Goal: Use online tool/utility: Utilize a website feature to perform a specific function

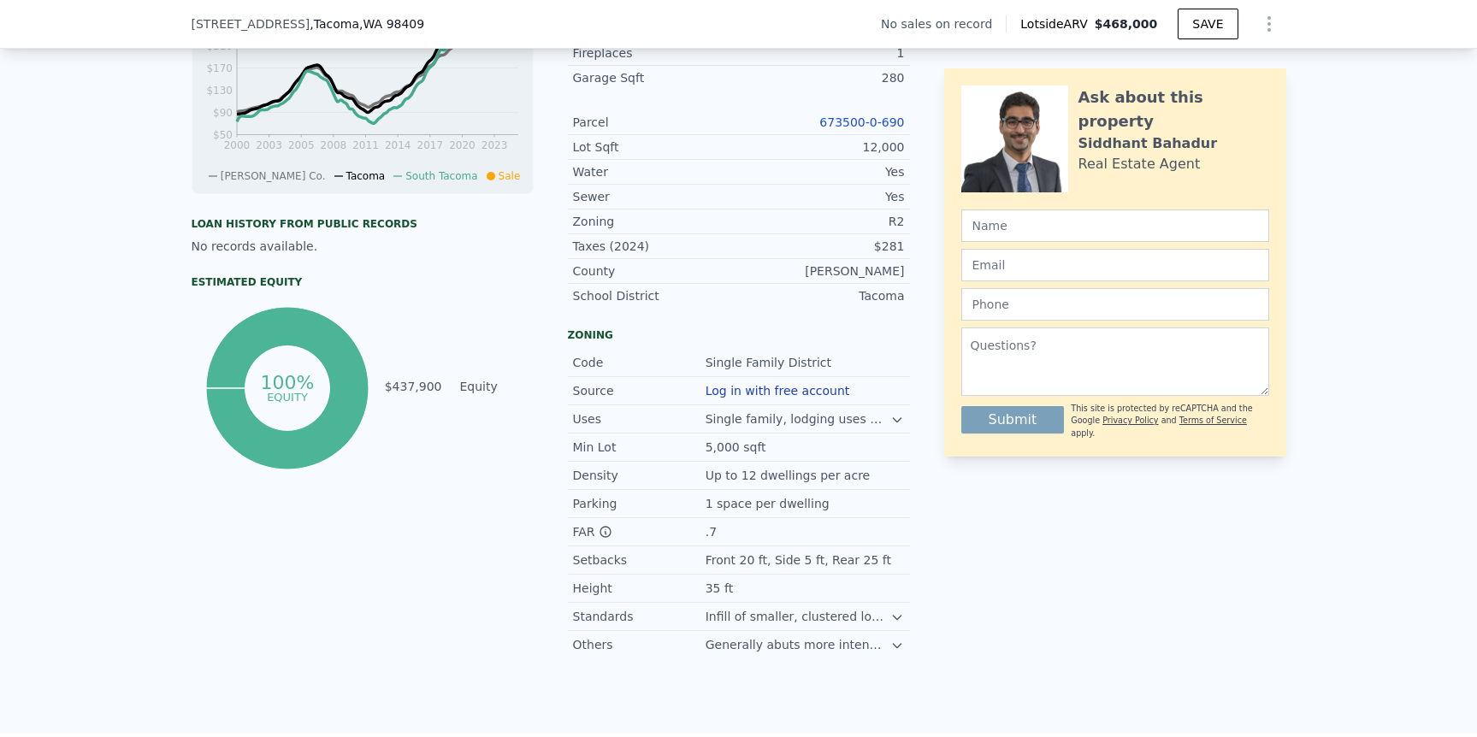
scroll to position [698, 0]
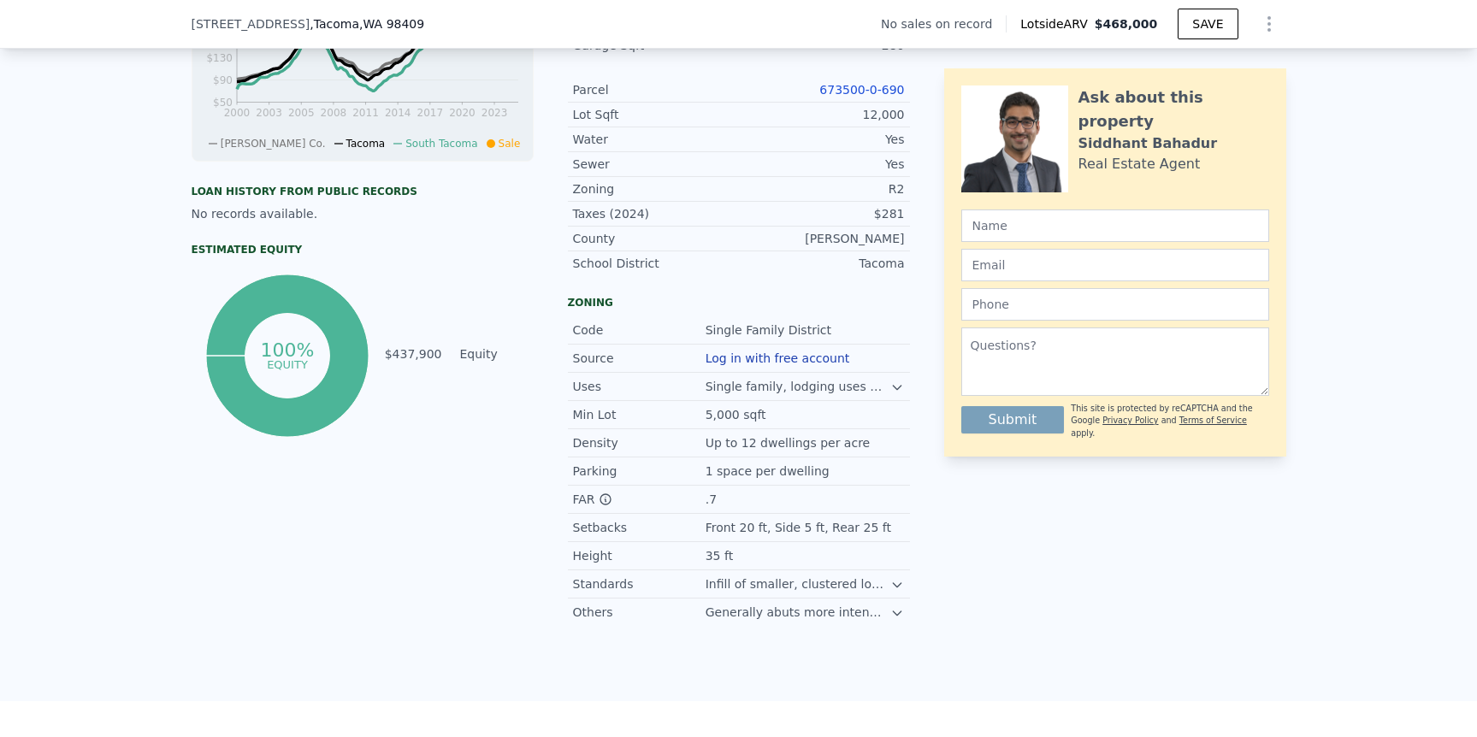
click at [892, 592] on icon at bounding box center [898, 585] width 14 height 14
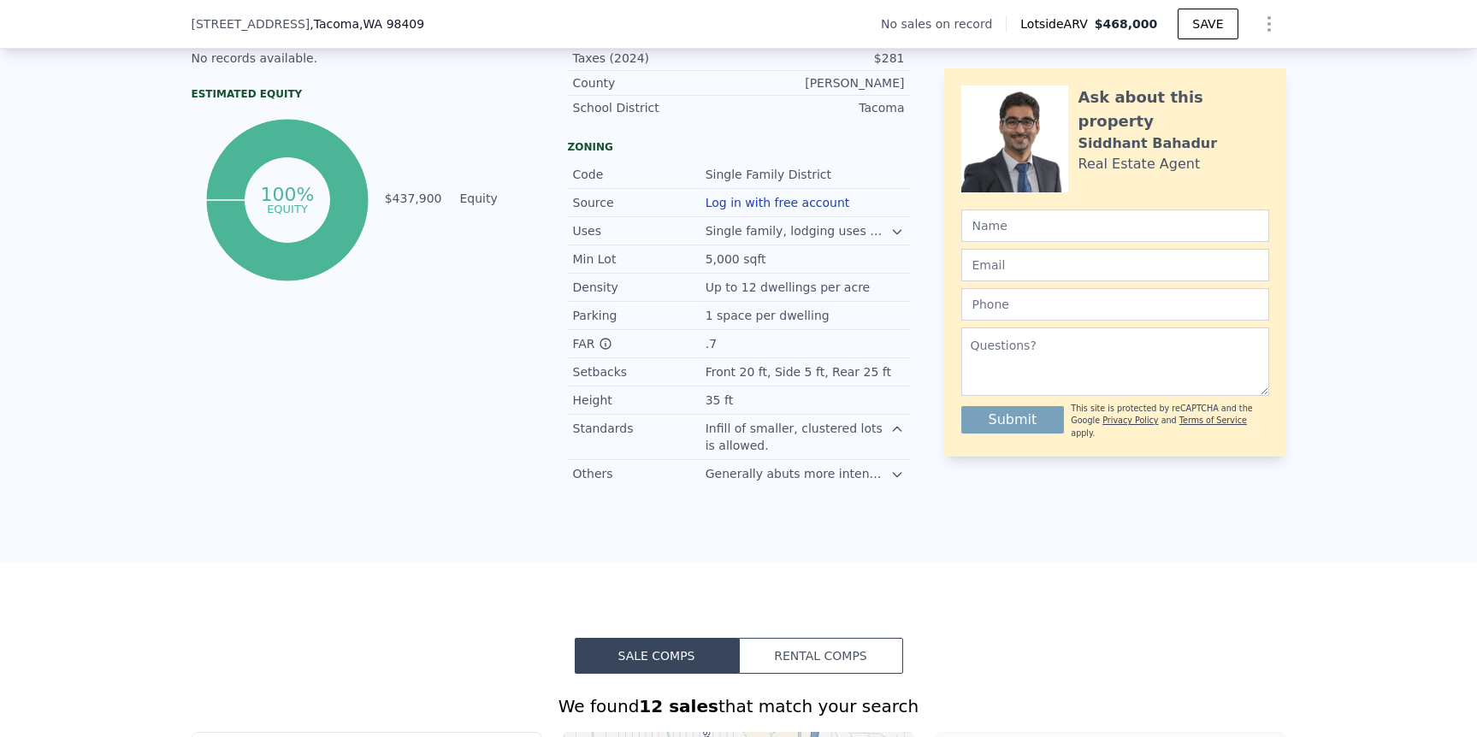
scroll to position [869, 0]
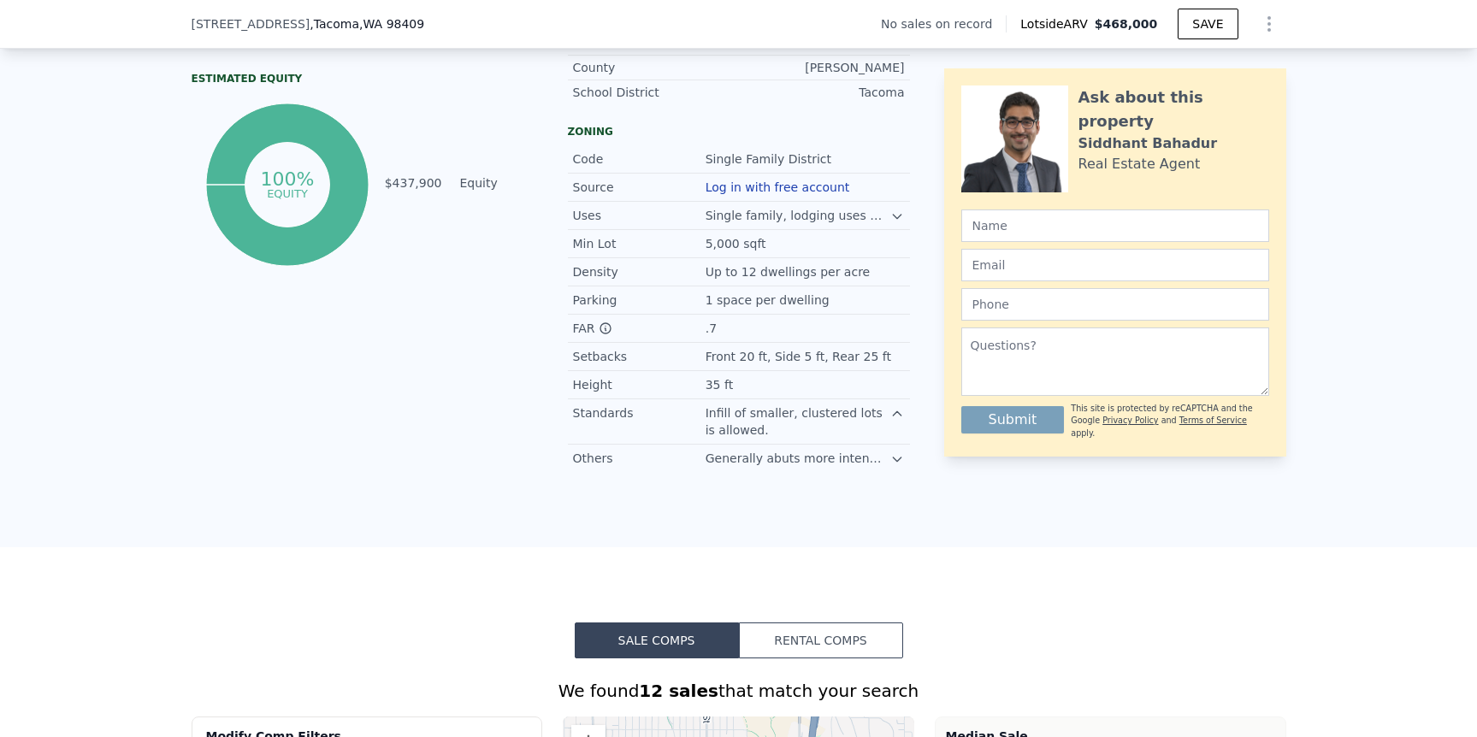
click at [891, 464] on div at bounding box center [898, 457] width 14 height 14
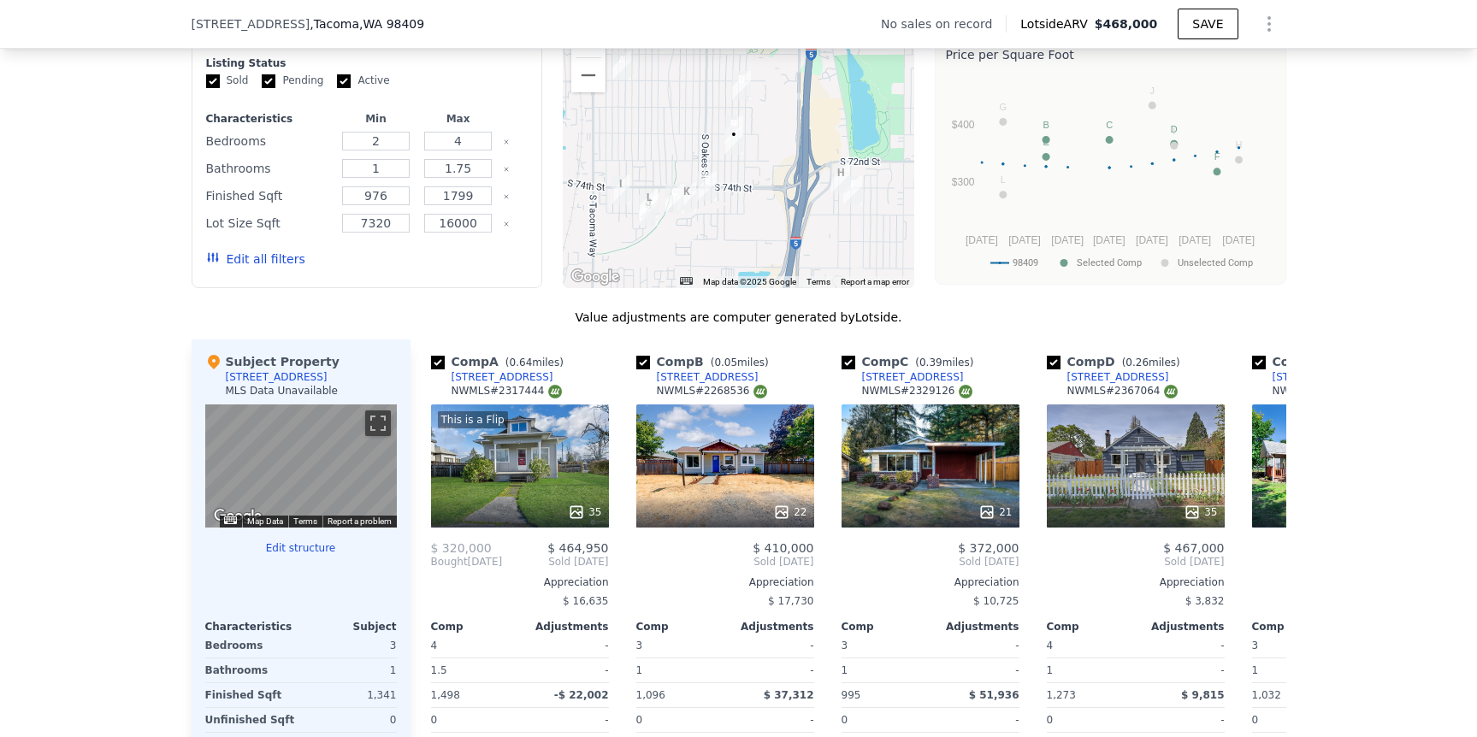
scroll to position [1605, 0]
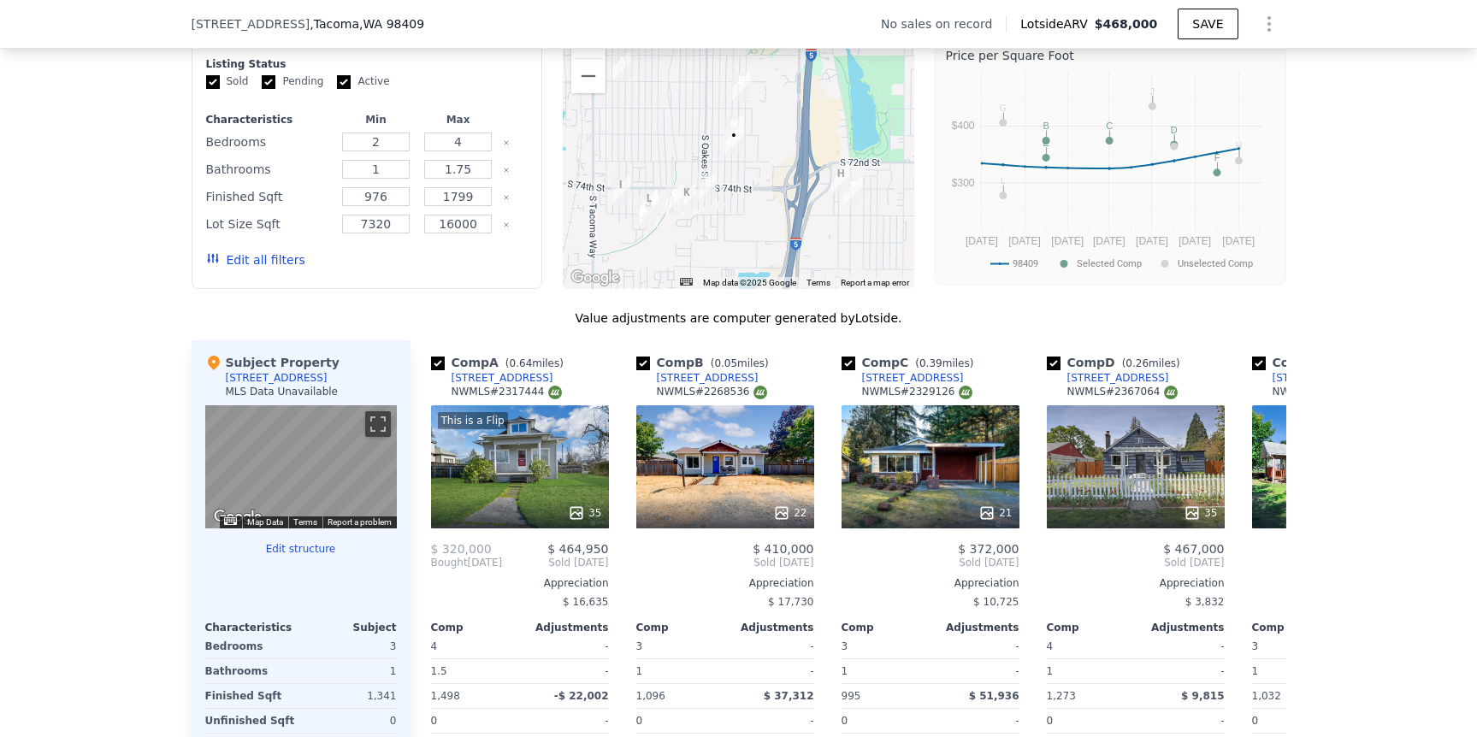
click at [588, 57] on button "Zoom in" at bounding box center [588, 41] width 34 height 34
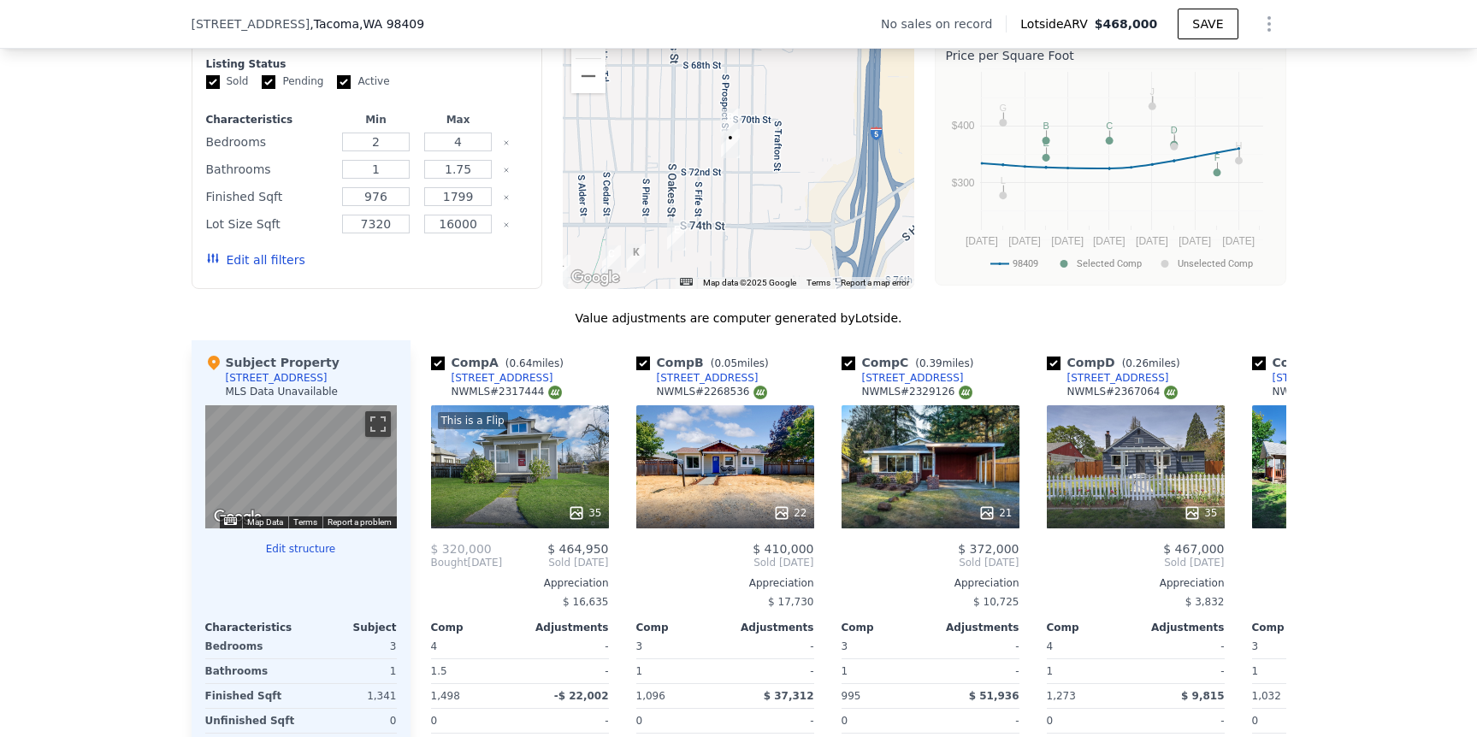
click at [588, 57] on button "Zoom in" at bounding box center [588, 41] width 34 height 34
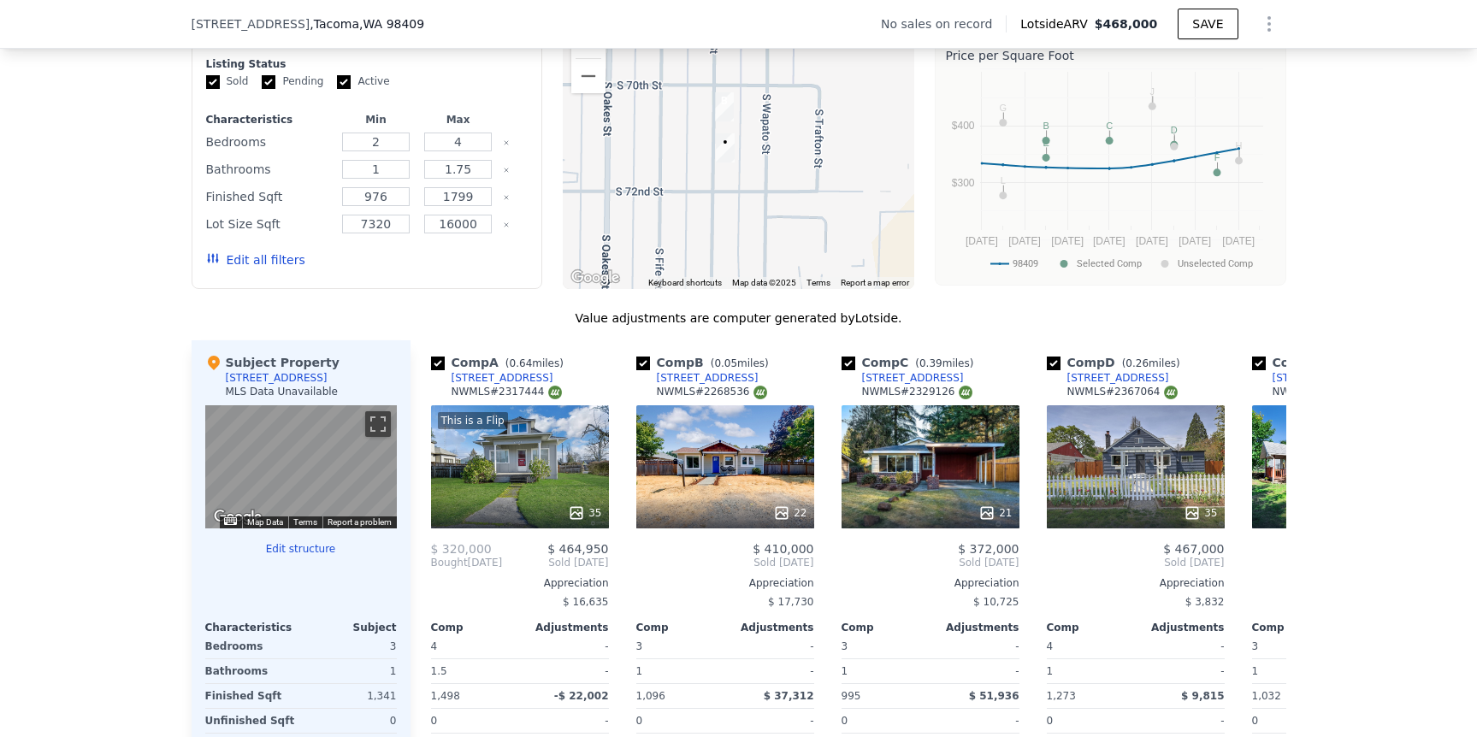
click at [588, 57] on button "Zoom in" at bounding box center [588, 41] width 34 height 34
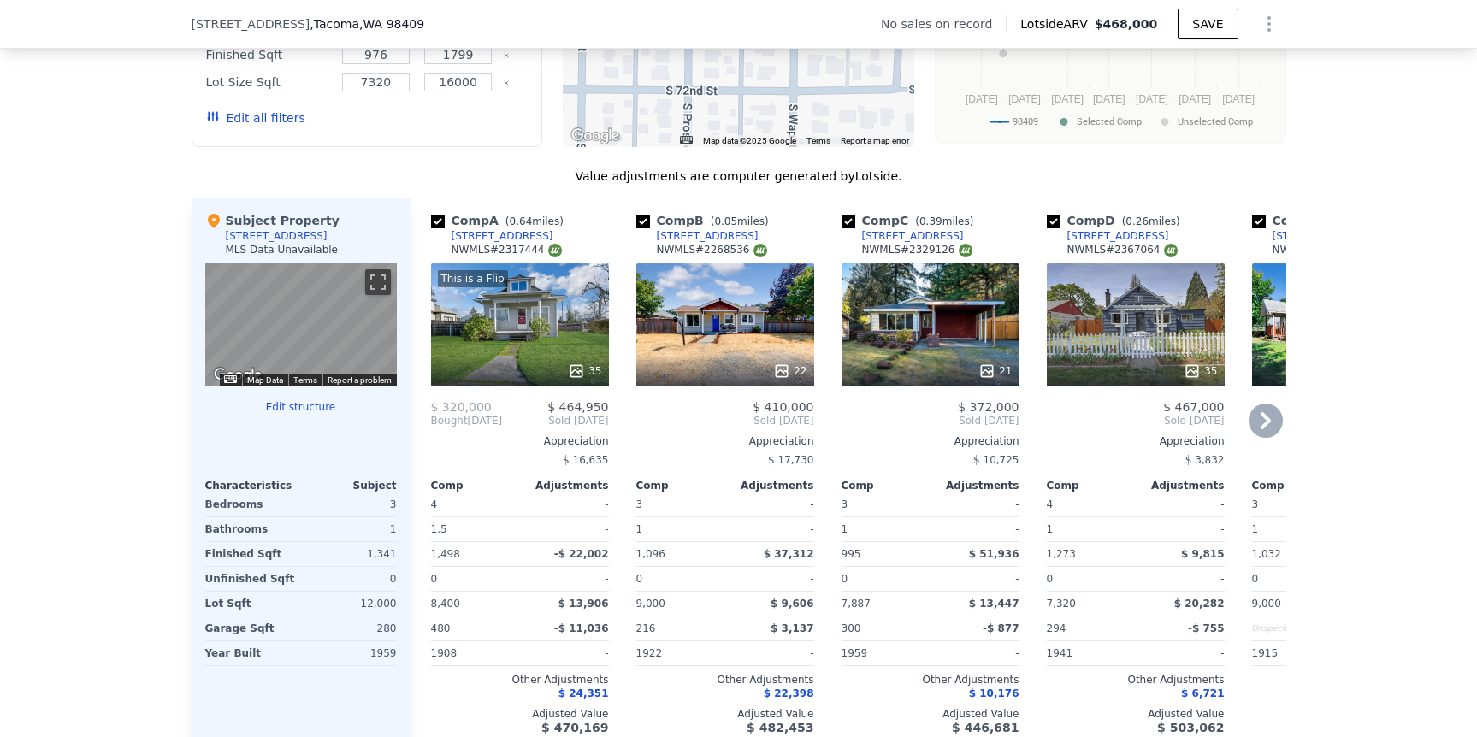
scroll to position [1754, 0]
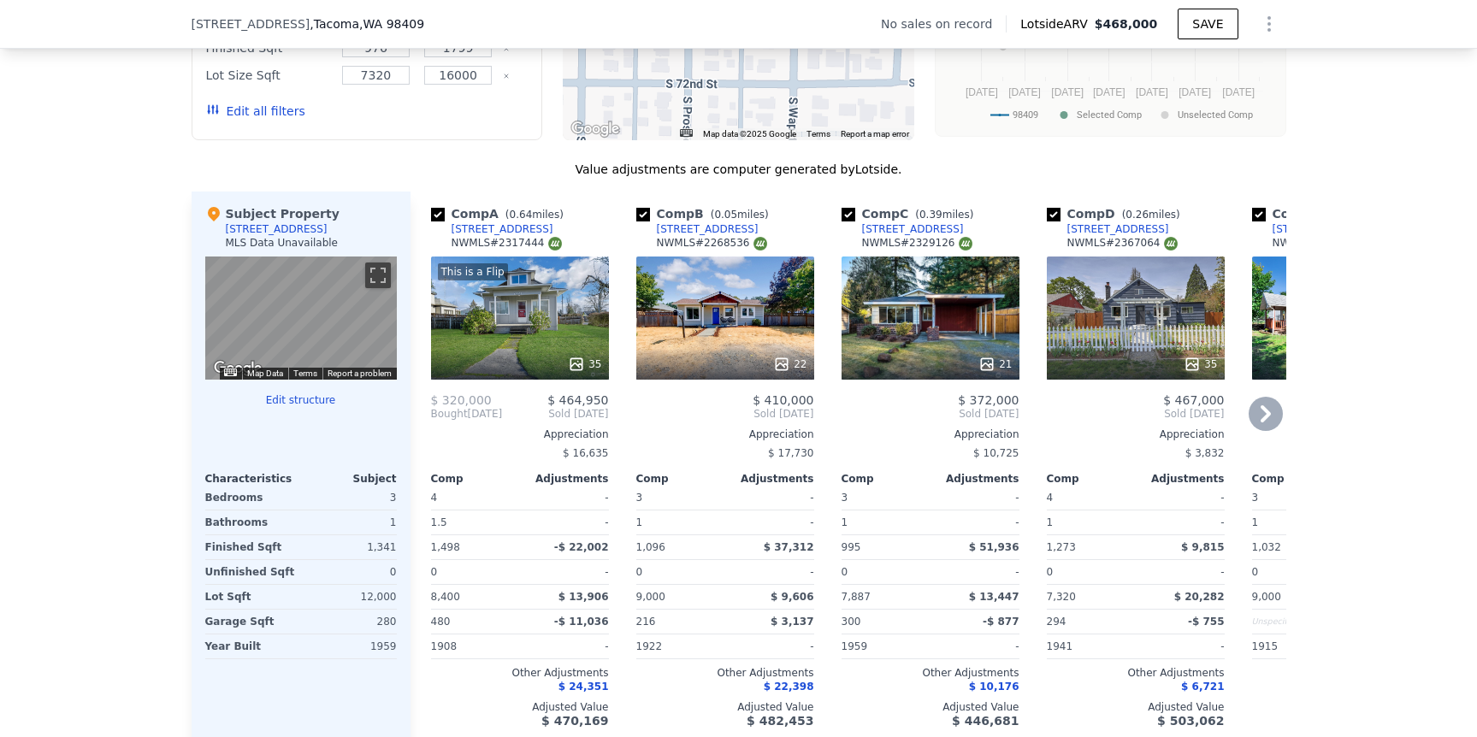
click at [749, 363] on div at bounding box center [725, 364] width 178 height 31
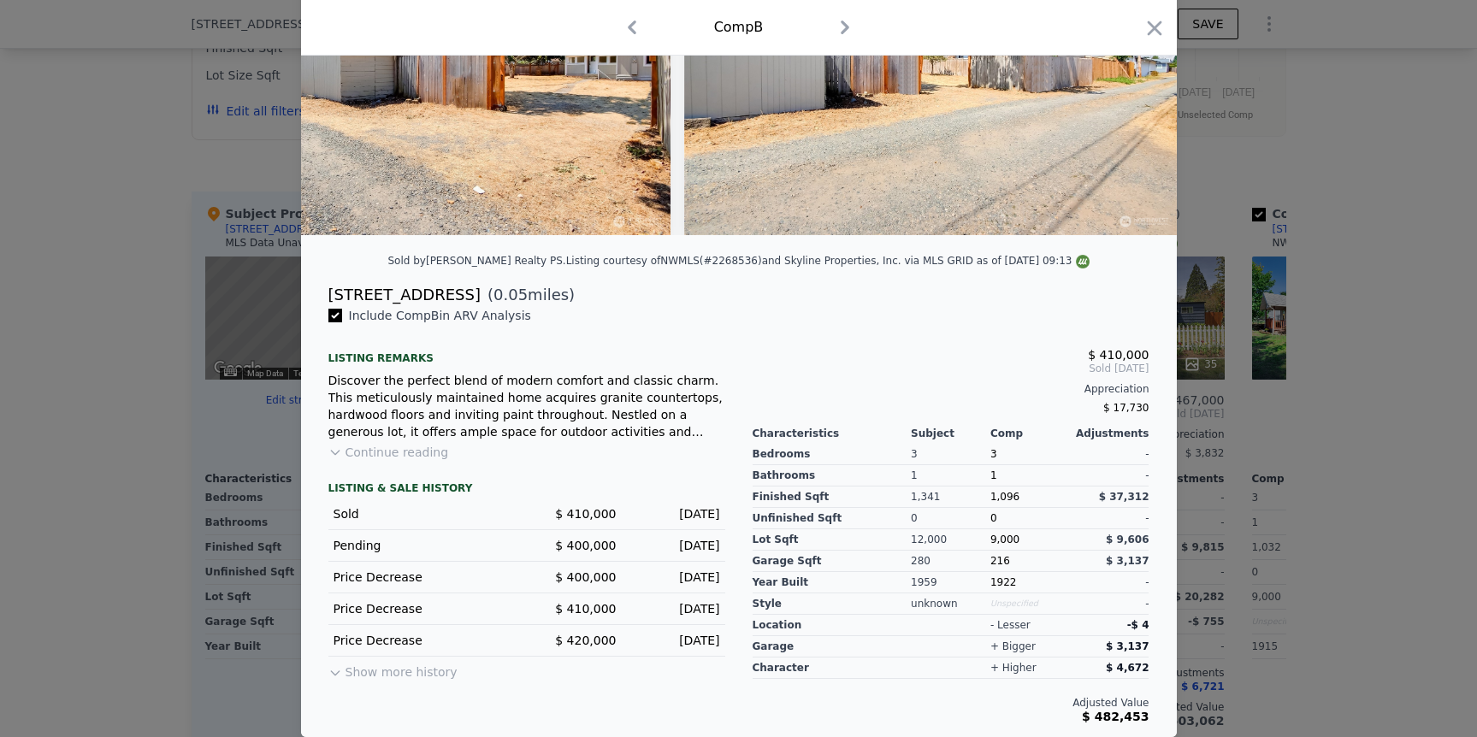
scroll to position [216, 0]
click at [379, 672] on button "Show more history" at bounding box center [393, 669] width 129 height 24
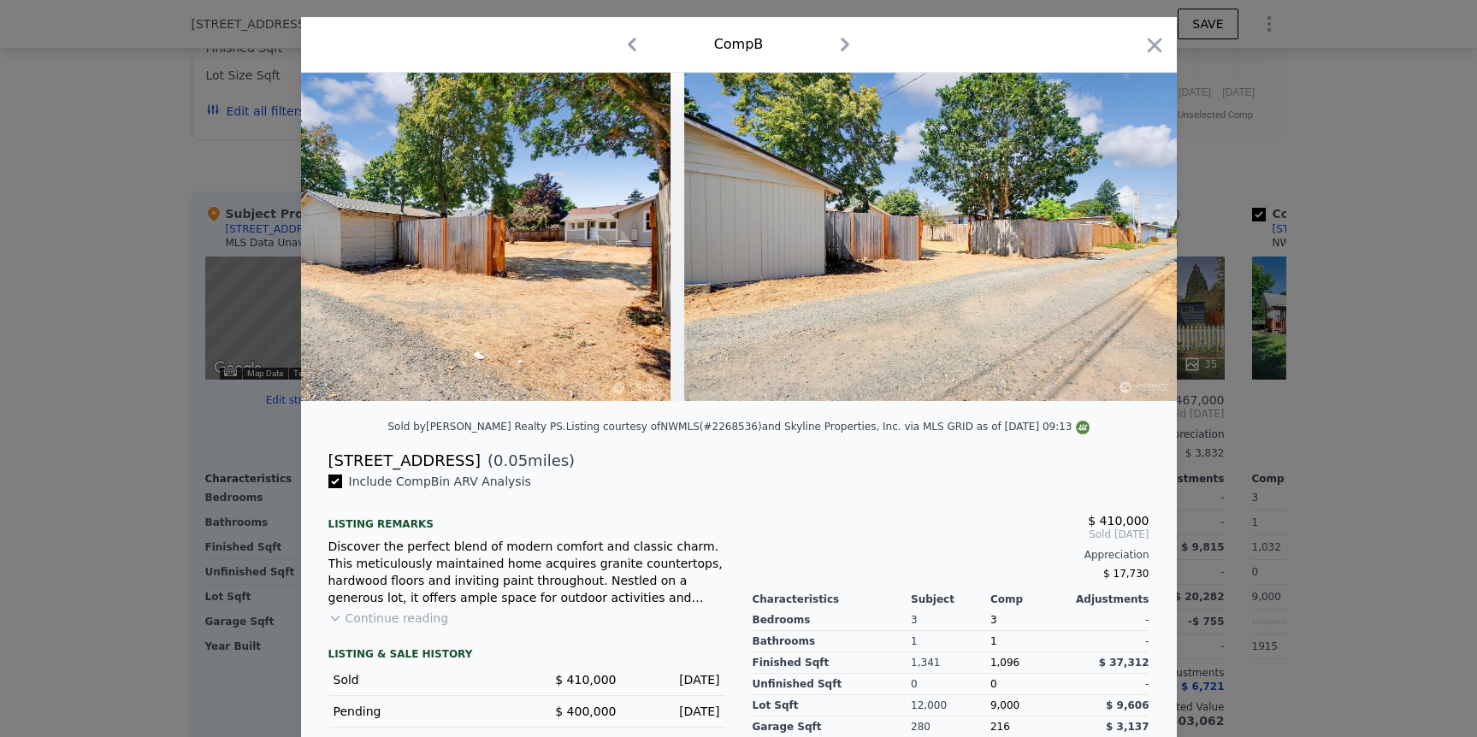
scroll to position [0, 0]
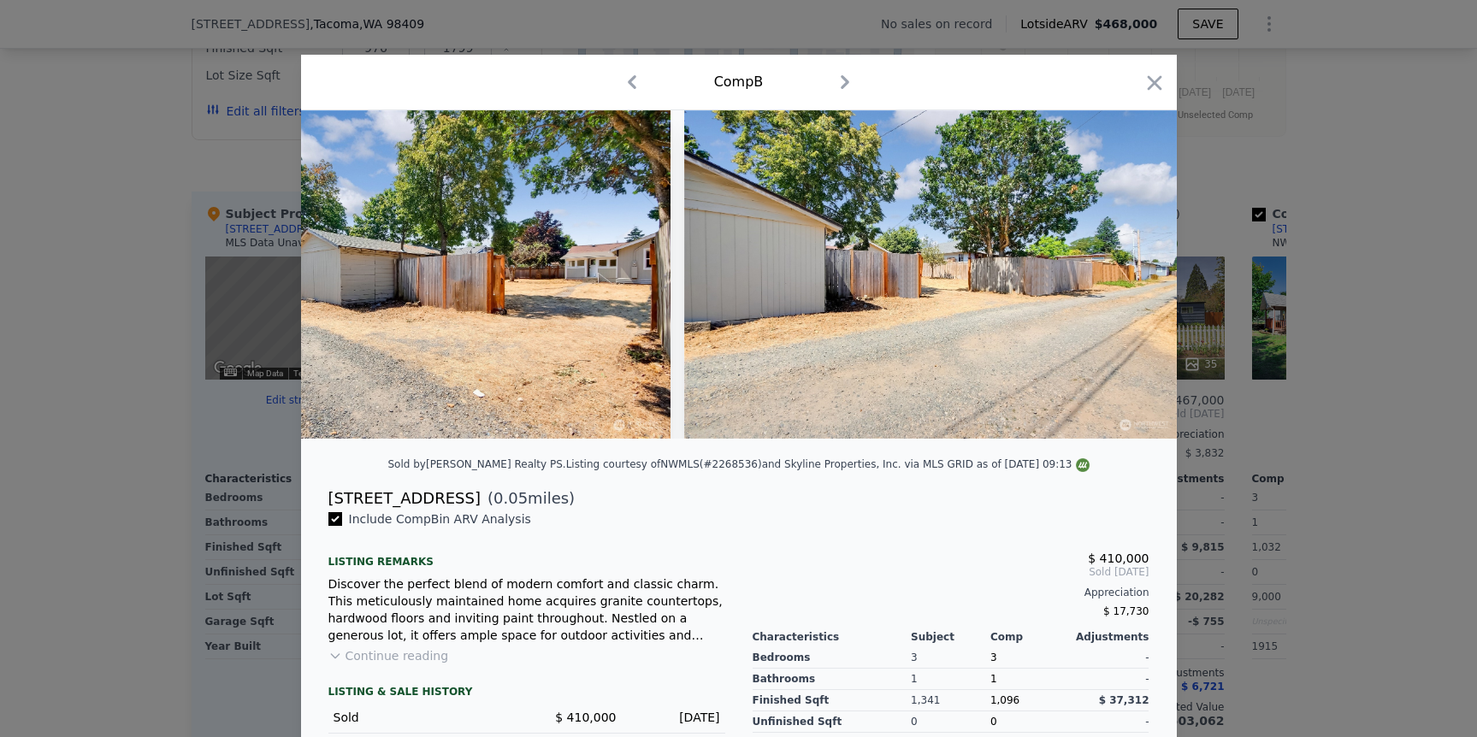
drag, startPoint x: 1154, startPoint y: 85, endPoint x: 1163, endPoint y: 86, distance: 8.6
click at [1155, 85] on icon "button" at bounding box center [1155, 83] width 24 height 24
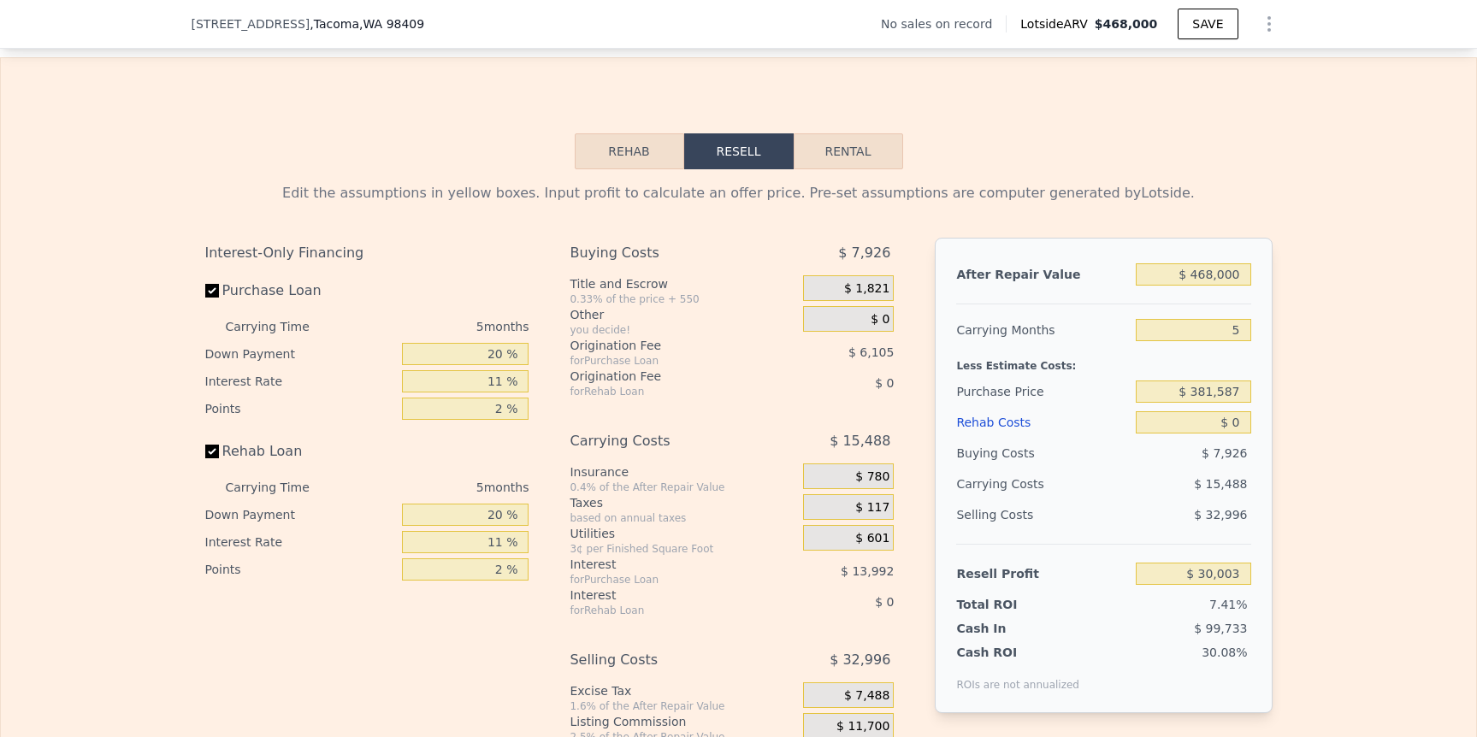
scroll to position [2554, 0]
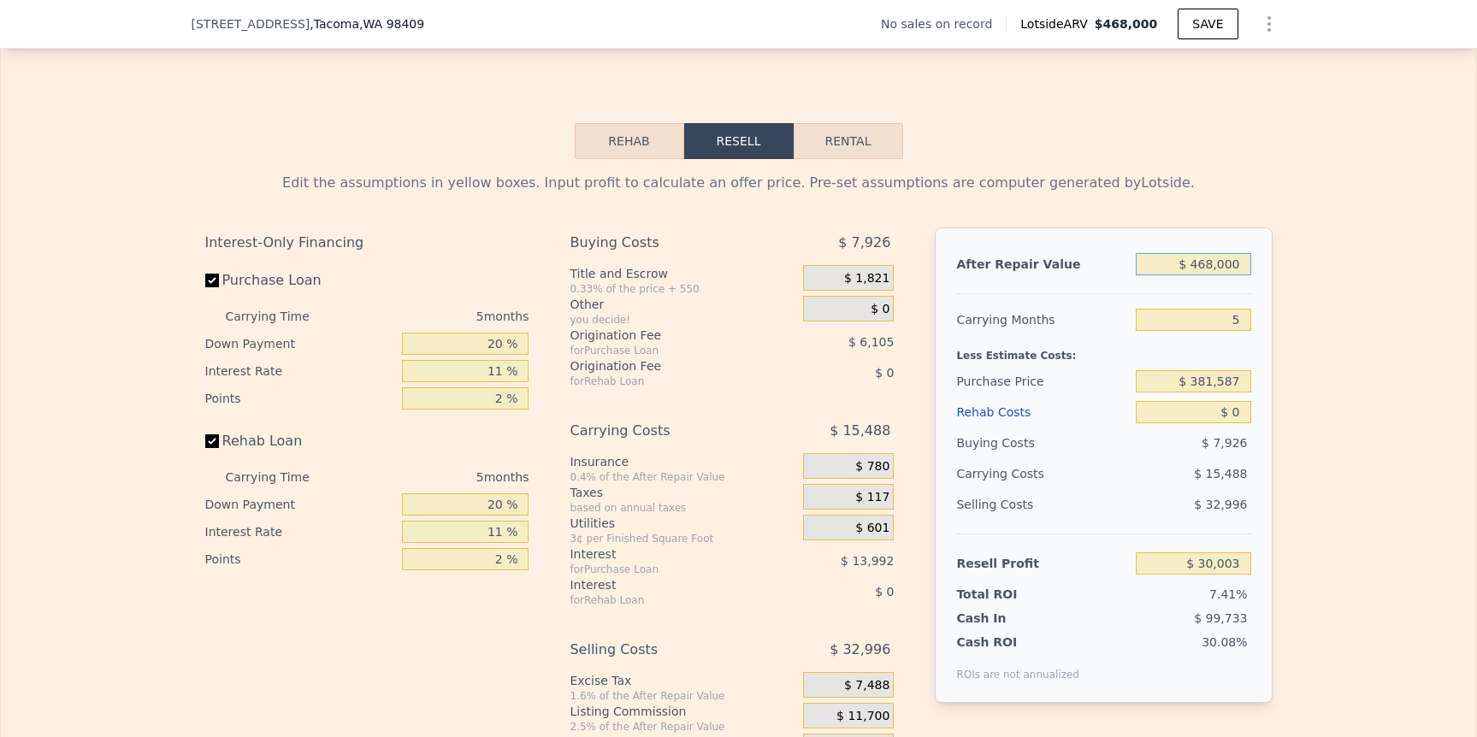
drag, startPoint x: 1160, startPoint y: 288, endPoint x: 1281, endPoint y: 291, distance: 120.6
click at [1281, 291] on div "Edit the assumptions in yellow boxes. Input profit to calculate an offer price.…" at bounding box center [739, 477] width 1476 height 636
type input "$ 4"
type input "-$ 404,767"
type input "$ 45"
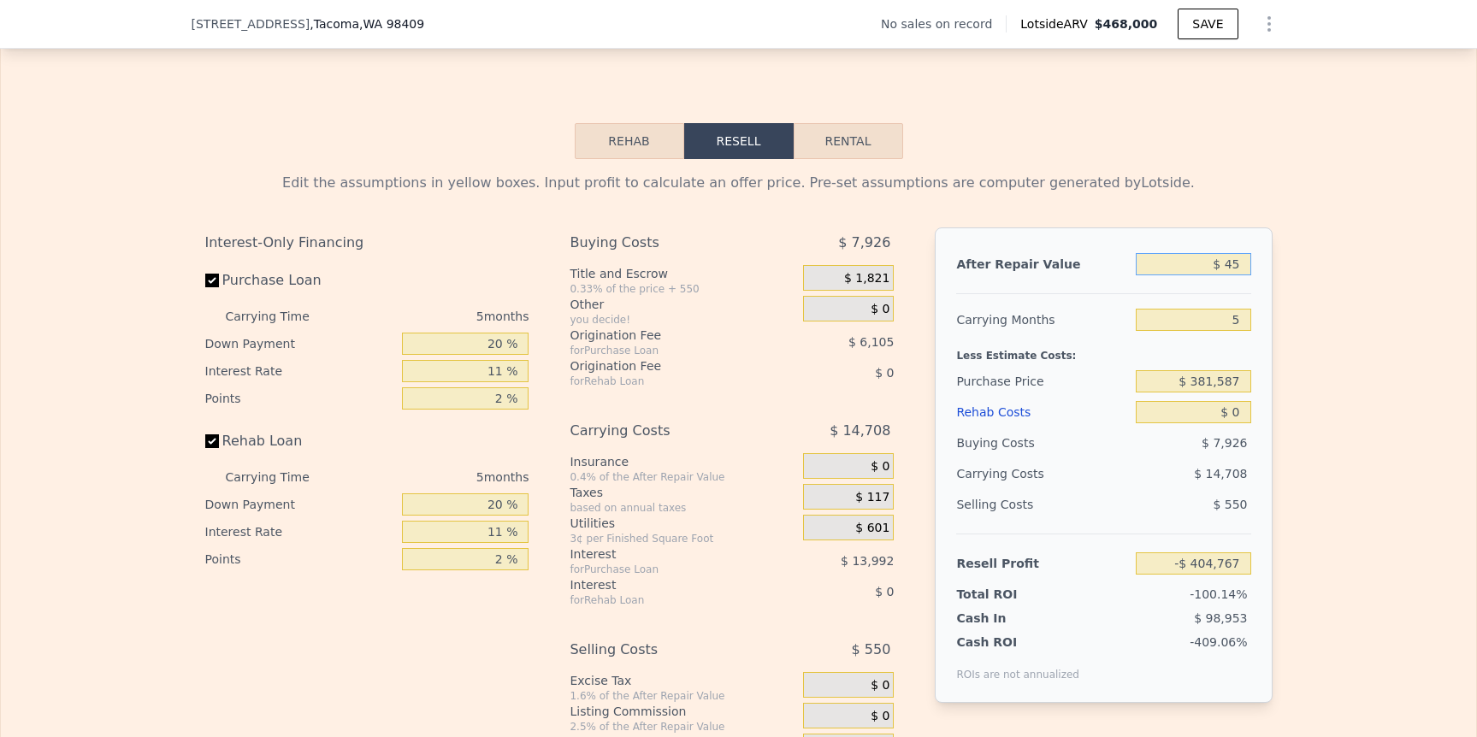
type input "-$ 404,729"
type input "$ 450"
type input "-$ 404,352"
type input "$ 4,500"
type input "-$ 400,592"
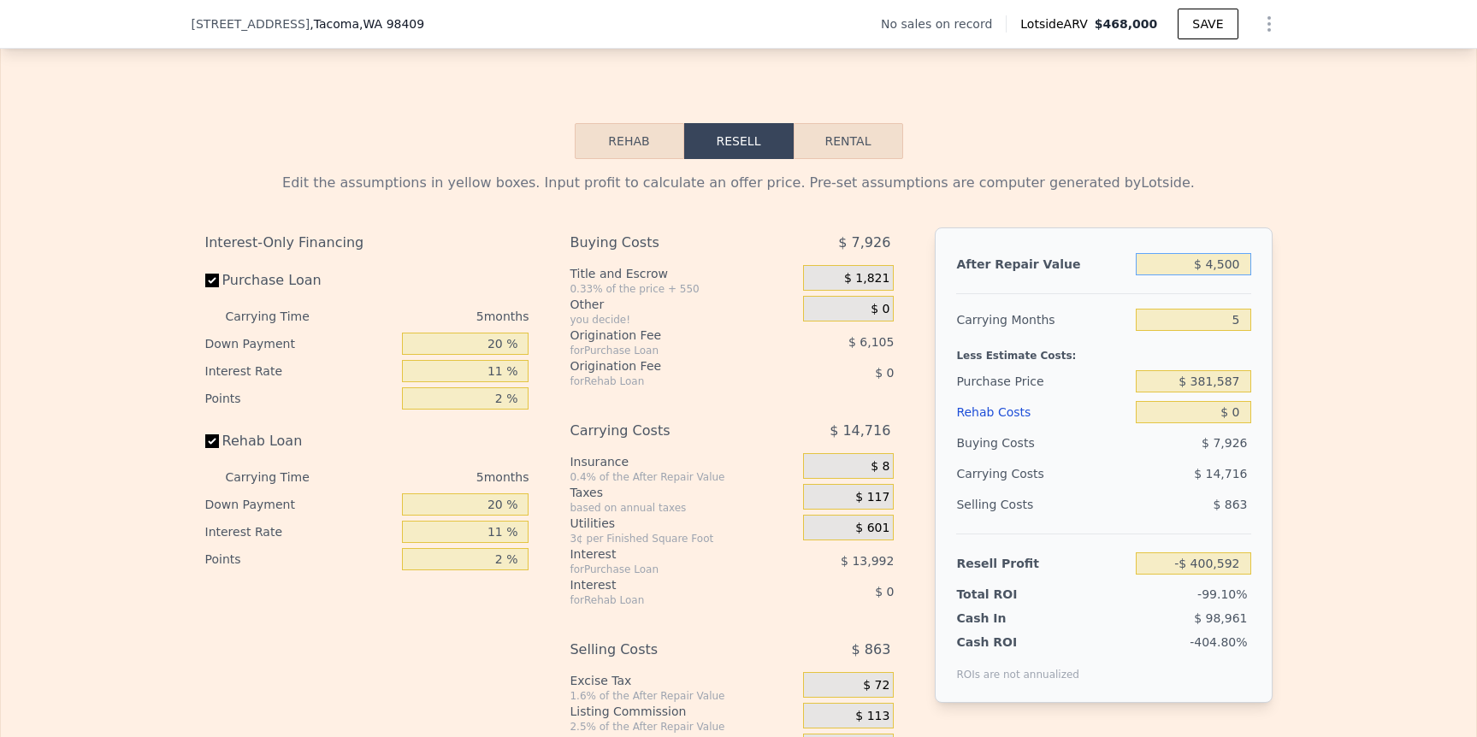
type input "$ 45,000"
type input "-$ 362,966"
type input "$ 450,000"
type input "$ 13,280"
type input "$ 450,000"
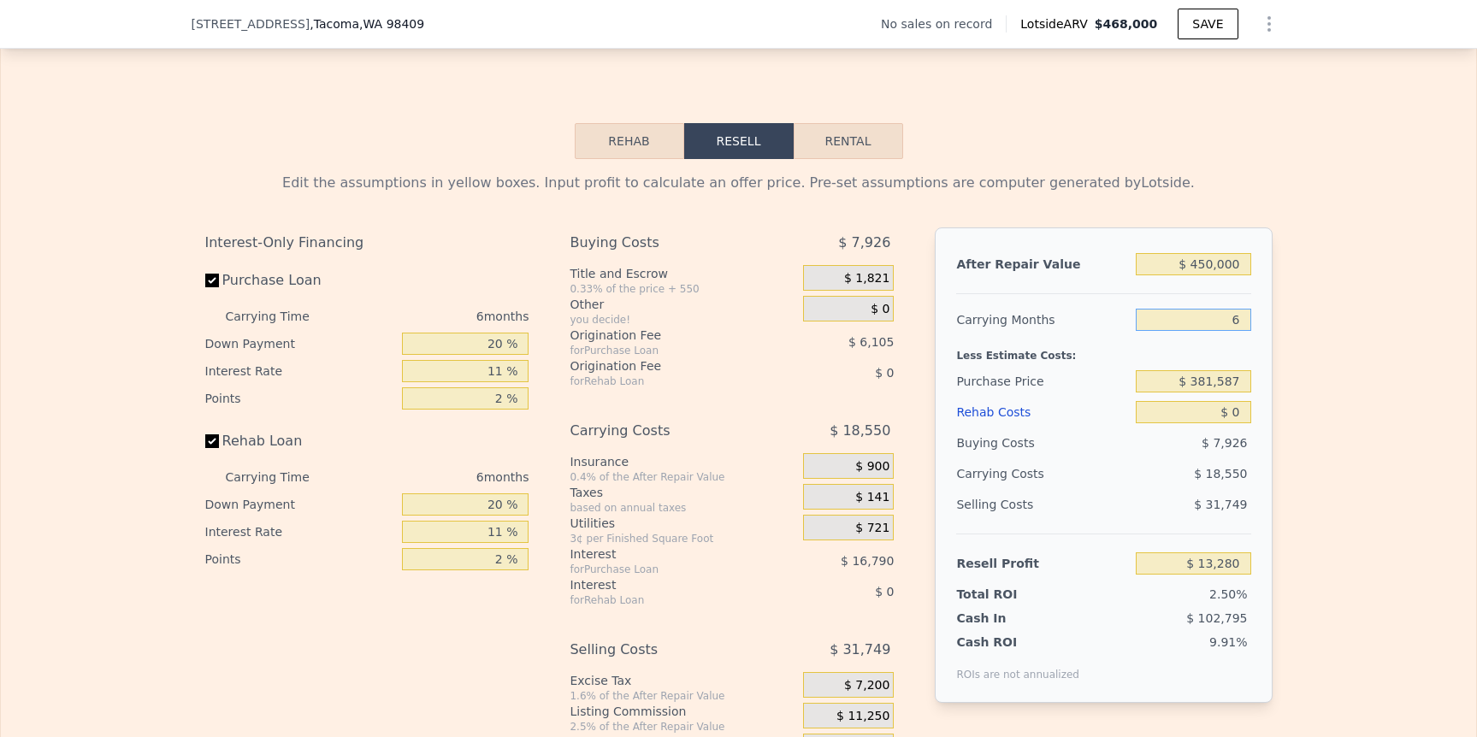
type input "6"
type input "$ 10,188"
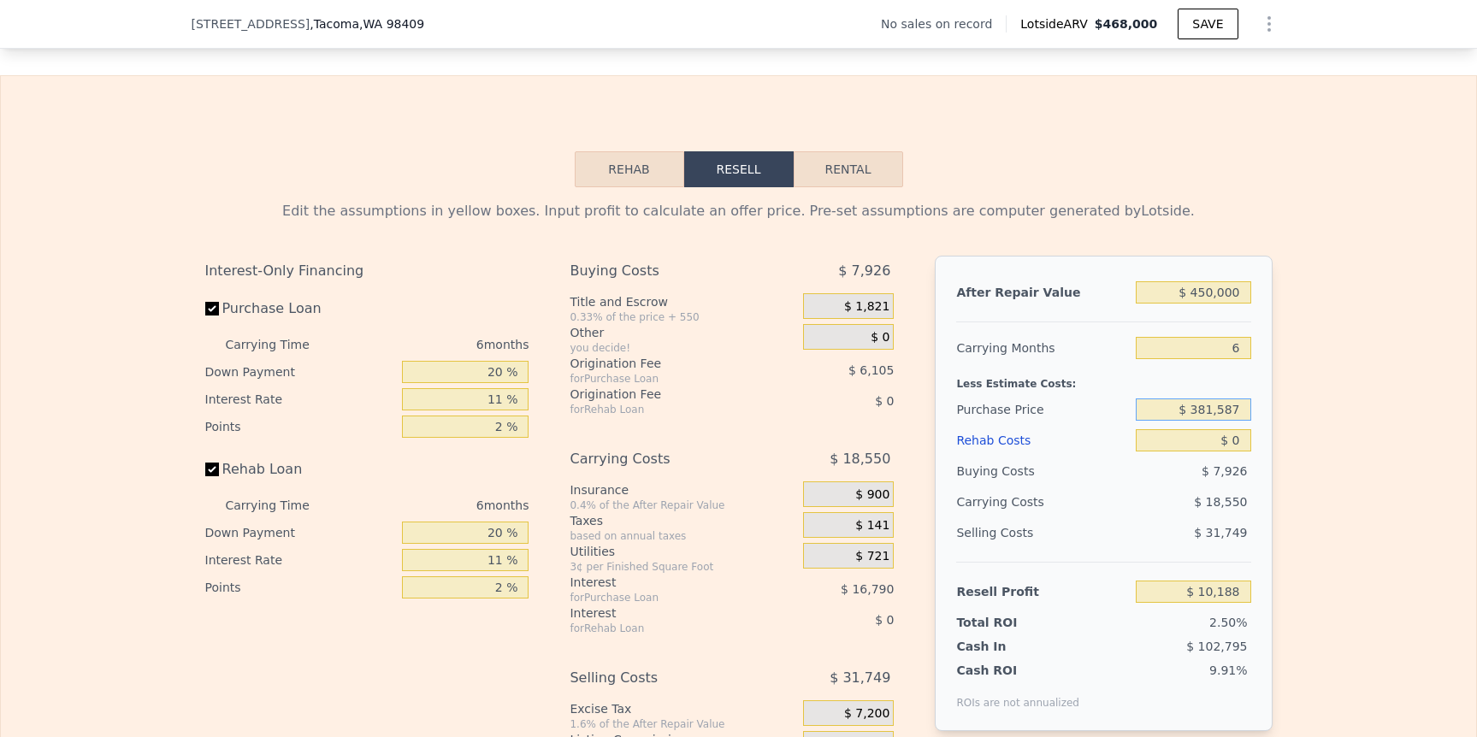
scroll to position [2777, 0]
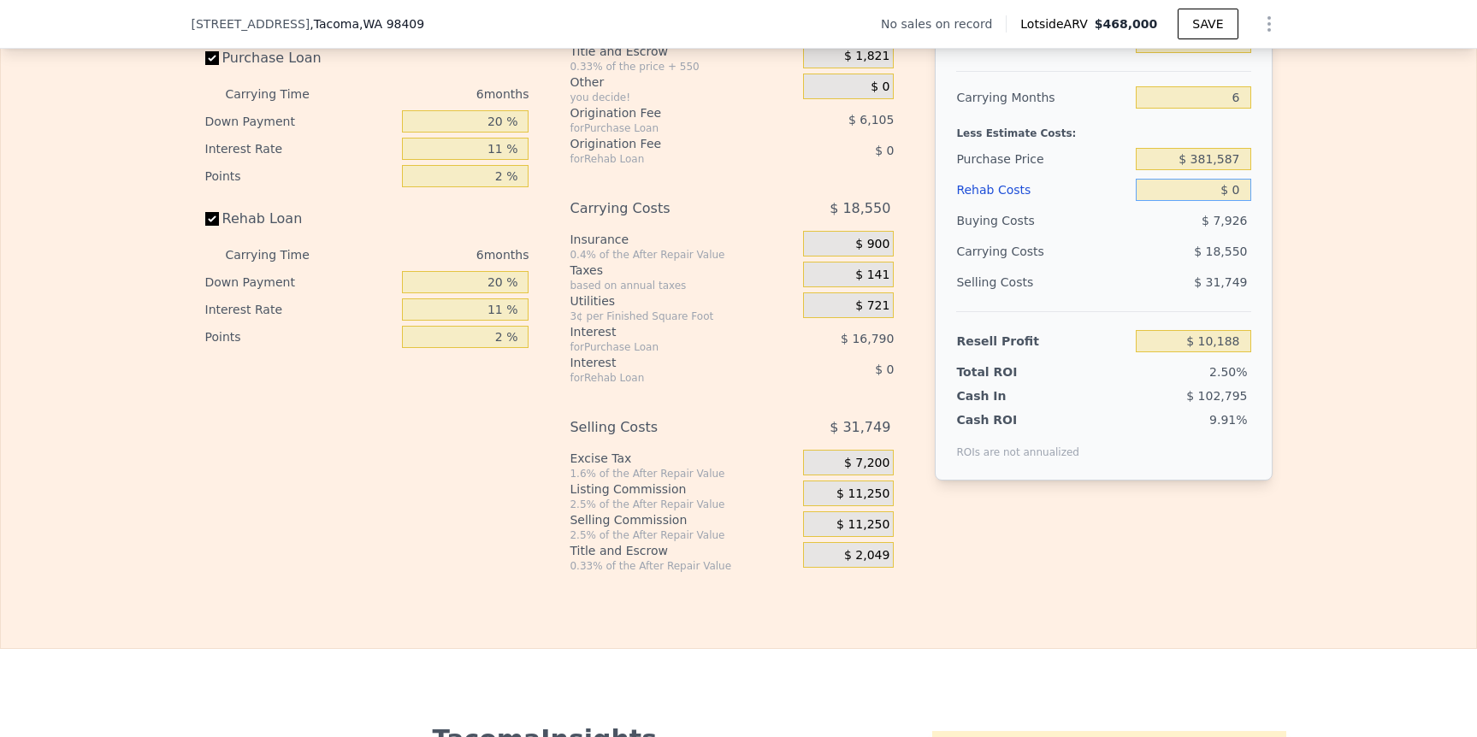
drag, startPoint x: 1265, startPoint y: 218, endPoint x: 1278, endPoint y: 216, distance: 13.1
click at [1278, 216] on div "Edit the assumptions in yellow boxes. Input profit to calculate an offer price.…" at bounding box center [739, 255] width 1095 height 636
type input "$ 1"
type input "$ 10,187"
type input "$ 12"
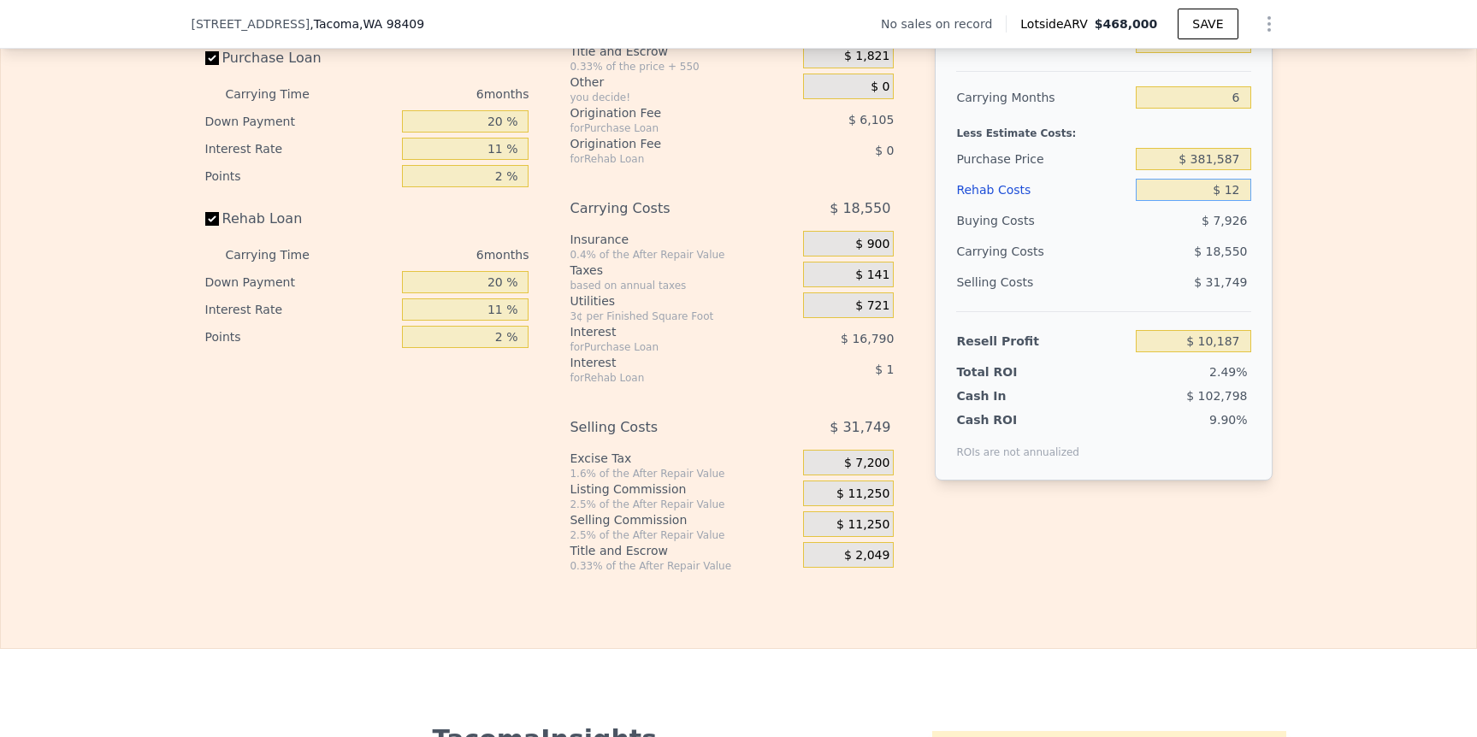
type input "$ 10,176"
type input "$ 125"
type input "$ 10,055"
type input "$ 1,250"
type input "$ 8,864"
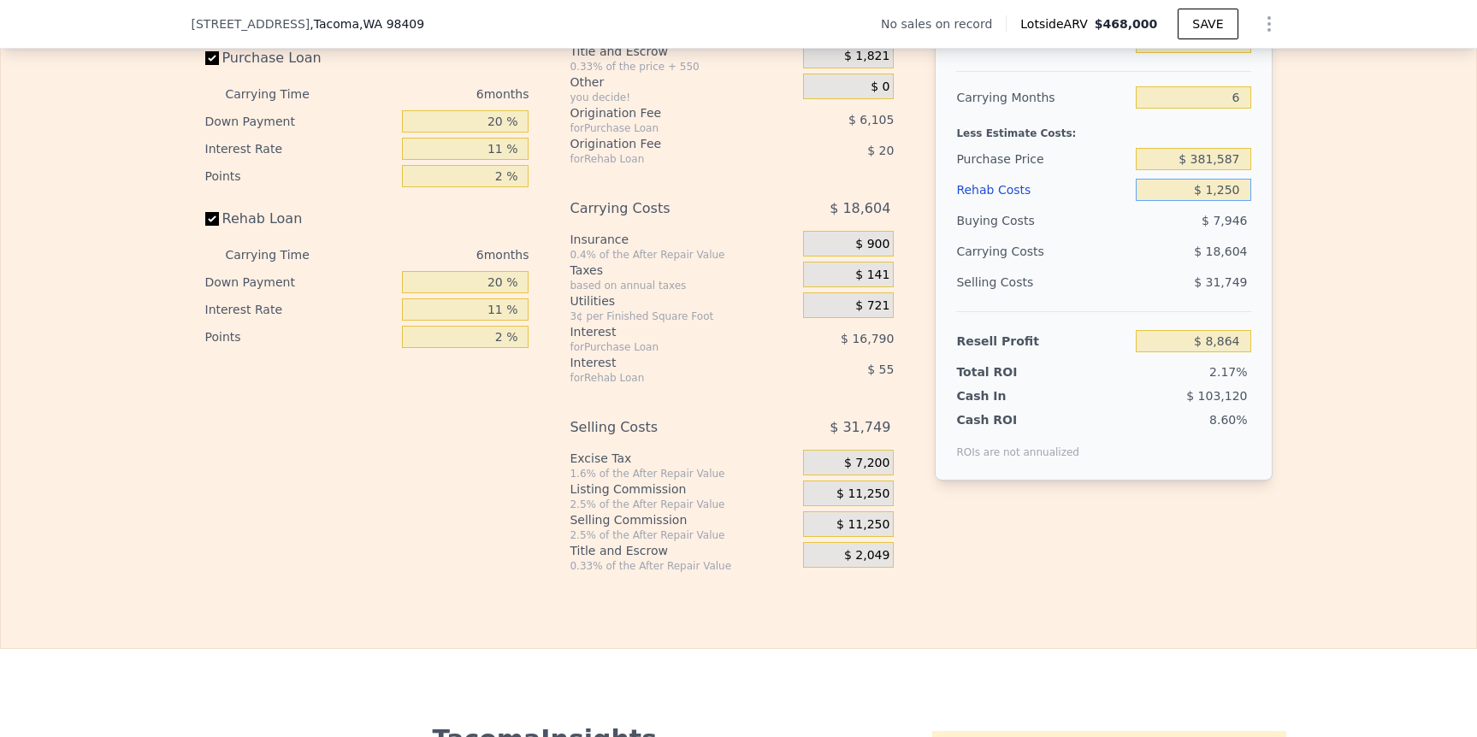
type input "$ 12,500"
type input "-$ 3,064"
type input "$ 125,000"
type input "-$ 122,314"
type input "$ 125,000"
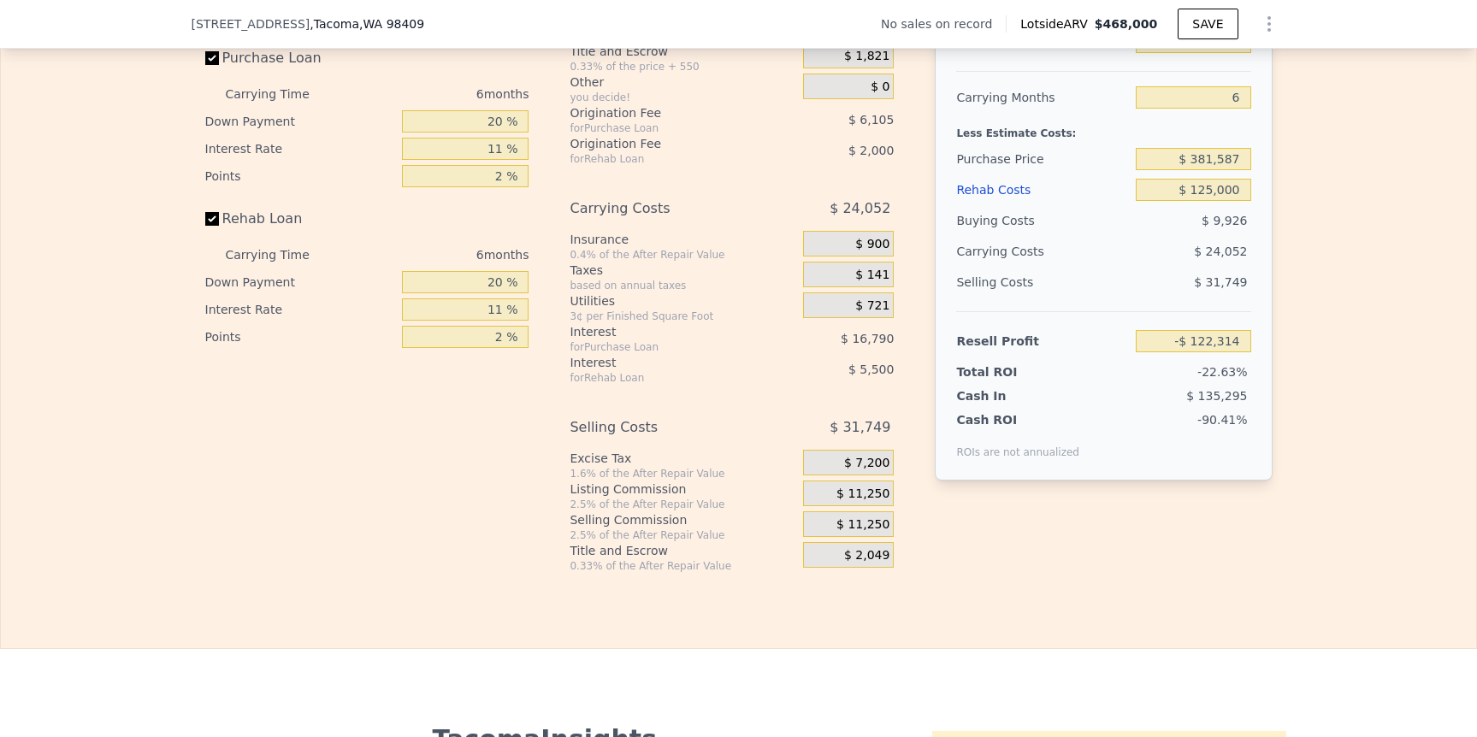
click at [1214, 357] on div "-$ 122,314" at bounding box center [1193, 341] width 115 height 31
click at [1230, 352] on input "-$ 122,314" at bounding box center [1193, 341] width 115 height 22
drag, startPoint x: 1239, startPoint y: 367, endPoint x: 1138, endPoint y: 347, distance: 102.8
click at [1136, 354] on div "-$ 122,314" at bounding box center [1193, 341] width 115 height 31
type input "$ 80,000"
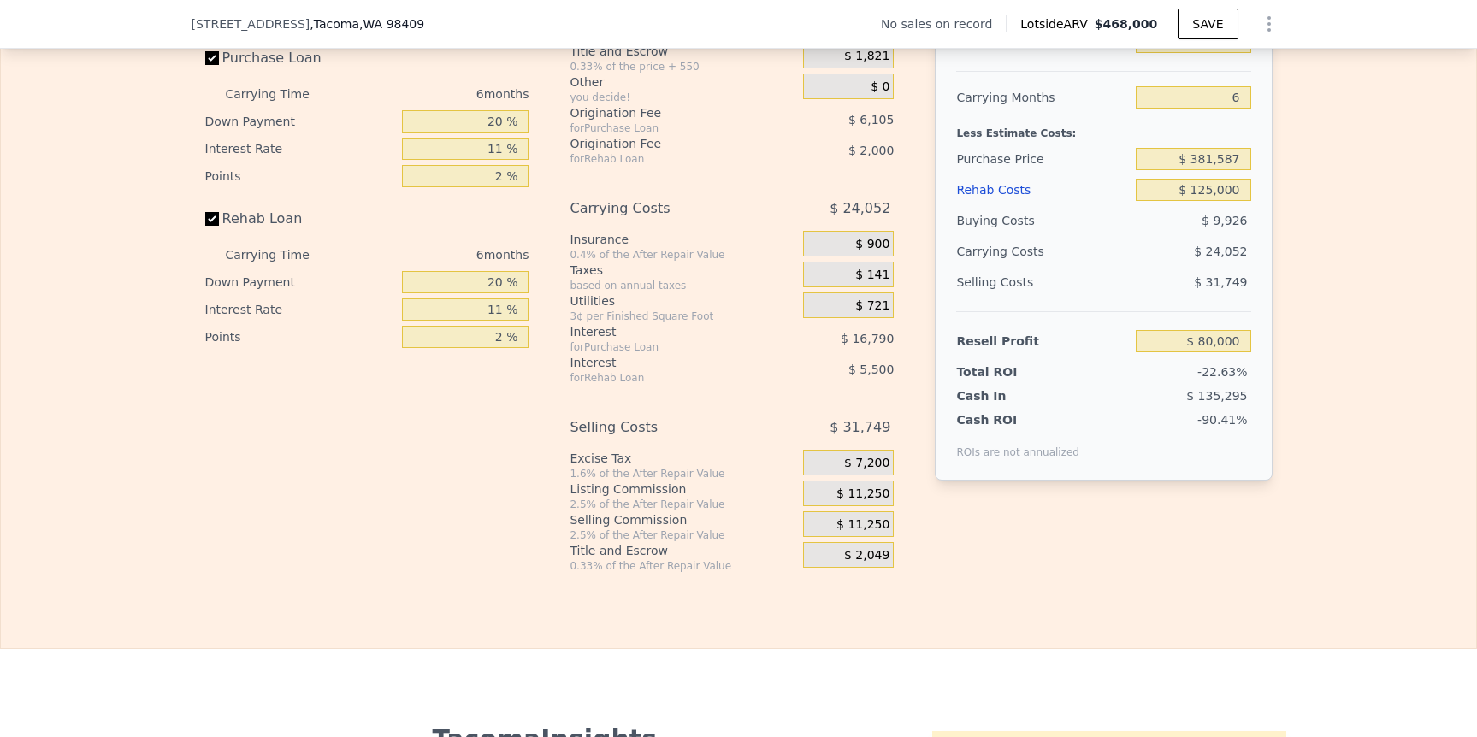
click at [1193, 298] on div "$ 31,749" at bounding box center [1193, 282] width 115 height 31
type input "$ 191,321"
drag, startPoint x: 1175, startPoint y: 365, endPoint x: 1246, endPoint y: 363, distance: 71.9
click at [1246, 363] on div "After Repair Value $ 450,000 Carrying Months 6 Less Estimate Costs: Purchase Pr…" at bounding box center [1103, 243] width 337 height 476
type input "$ 60,000"
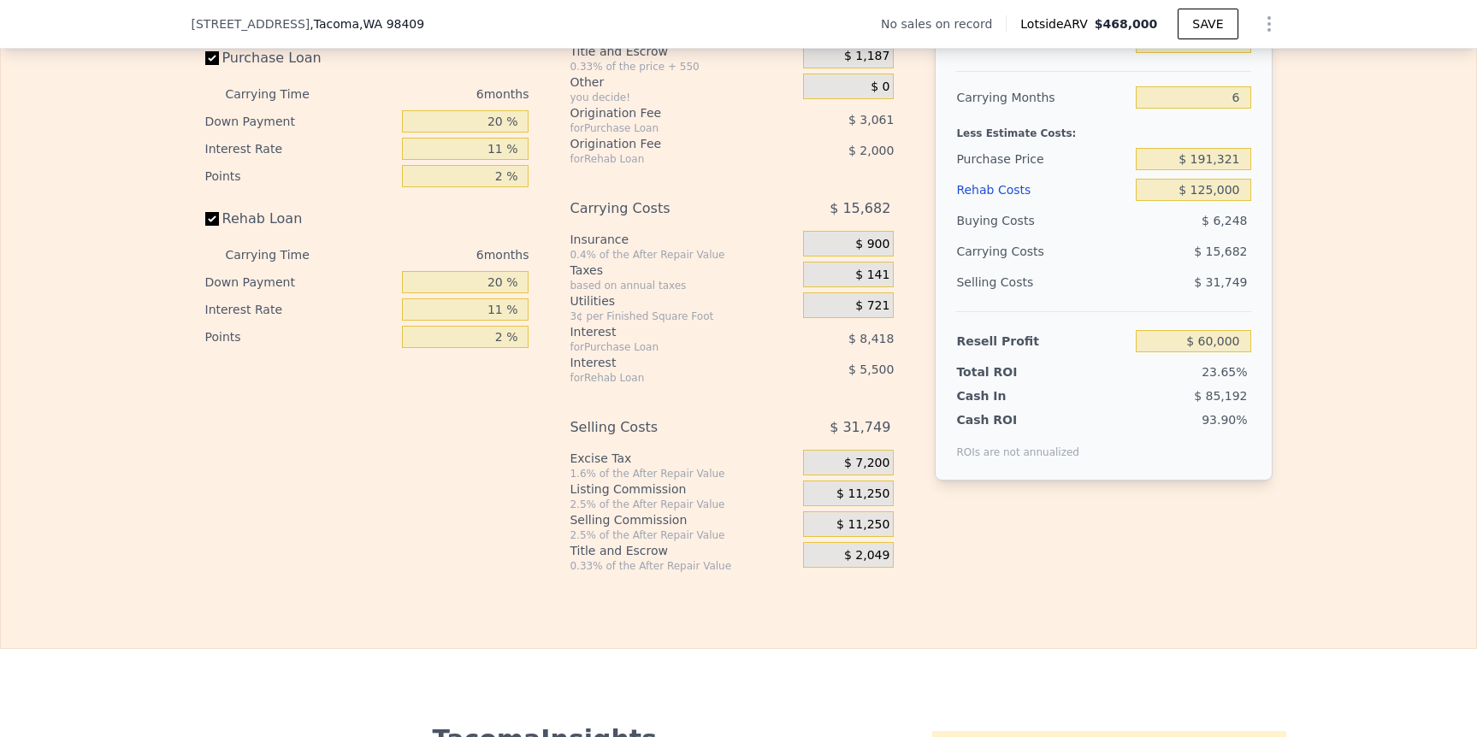
click at [1099, 236] on div "Buying Costs" at bounding box center [1042, 220] width 173 height 31
type input "$ 210,129"
drag, startPoint x: 1169, startPoint y: 214, endPoint x: 1329, endPoint y: 230, distance: 160.8
click at [1329, 230] on div "Edit the assumptions in yellow boxes. Input profit to calculate an offer price.…" at bounding box center [739, 255] width 1476 height 636
type input "$ 1"
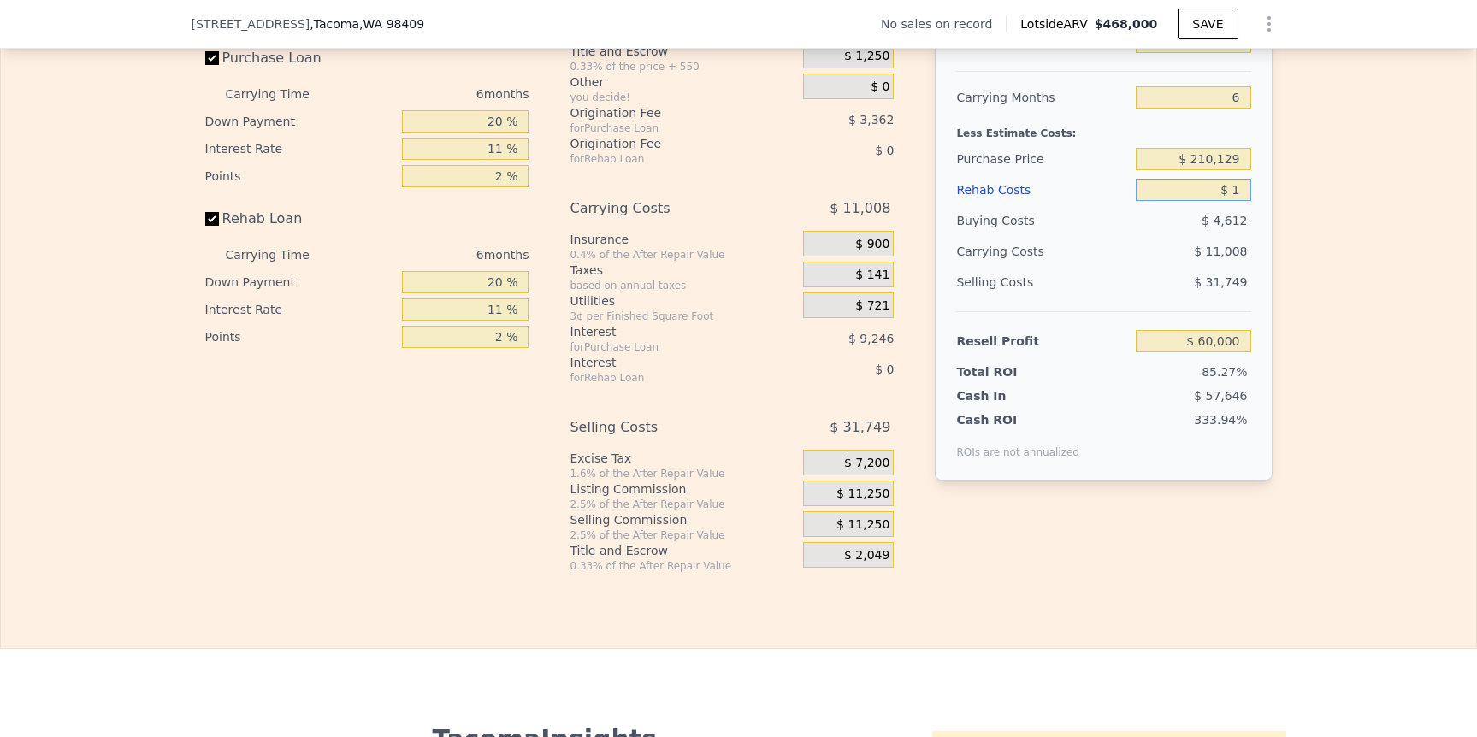
type input "$ 192,501"
type input "$ 10"
type input "$ 192,492"
type input "$ 100"
type input "$ 192,394"
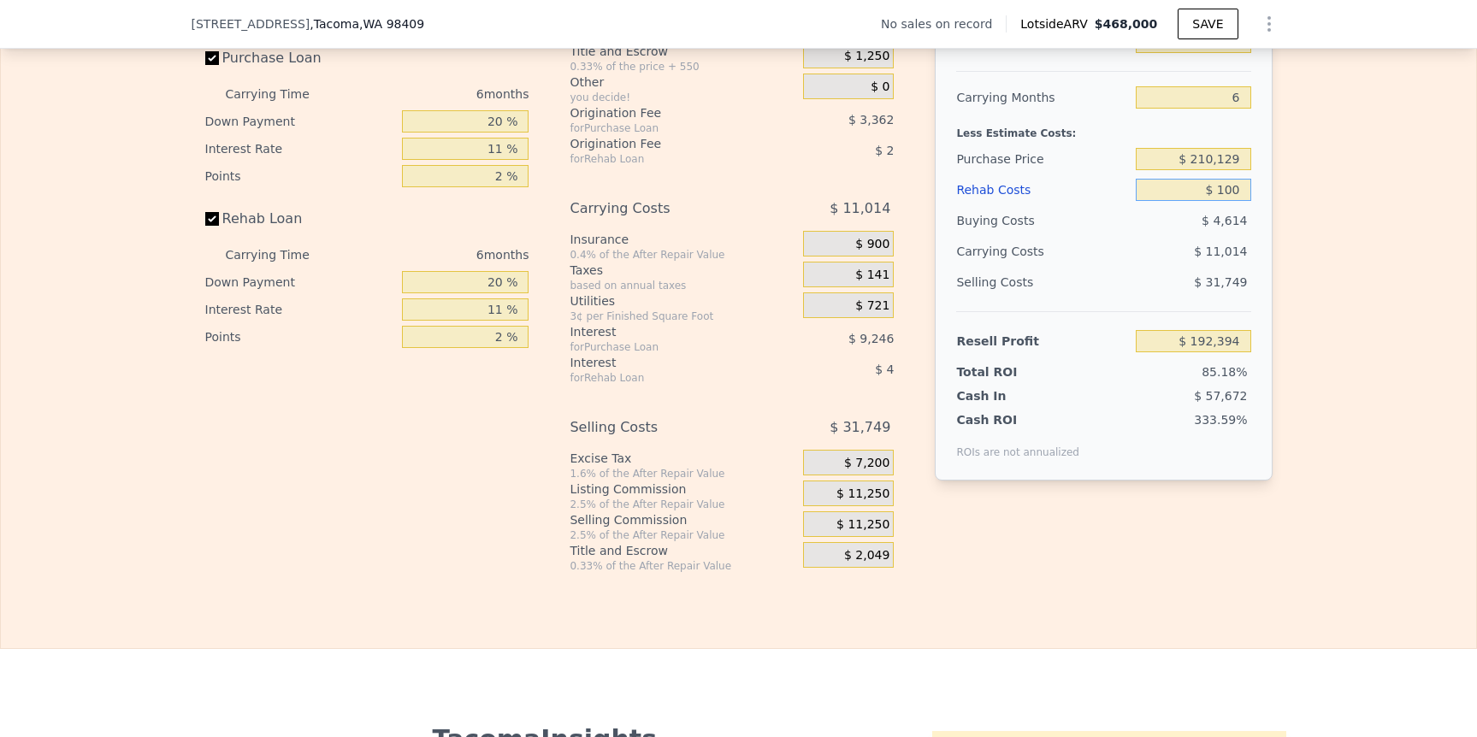
type input "$ 1,000"
type input "$ 191,444"
type input "$ 10,000"
type input "$ 181,904"
type input "$ 100,000"
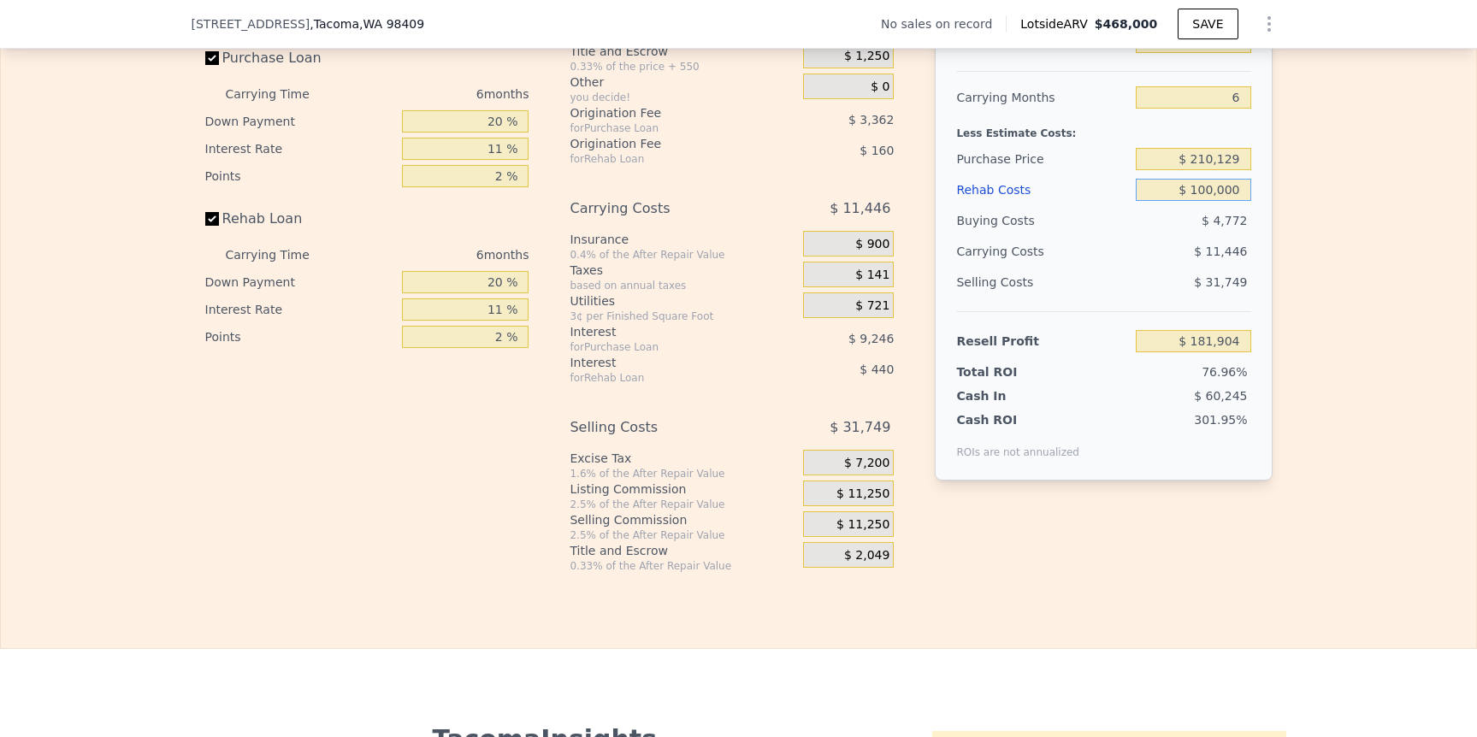
type input "$ 86,504"
type input "$ 100,000"
drag, startPoint x: 1179, startPoint y: 358, endPoint x: 1267, endPoint y: 374, distance: 89.6
click at [1267, 374] on div "Edit the assumptions in yellow boxes. Input profit to calculate an offer price.…" at bounding box center [739, 255] width 1095 height 636
type input "$ 70,000"
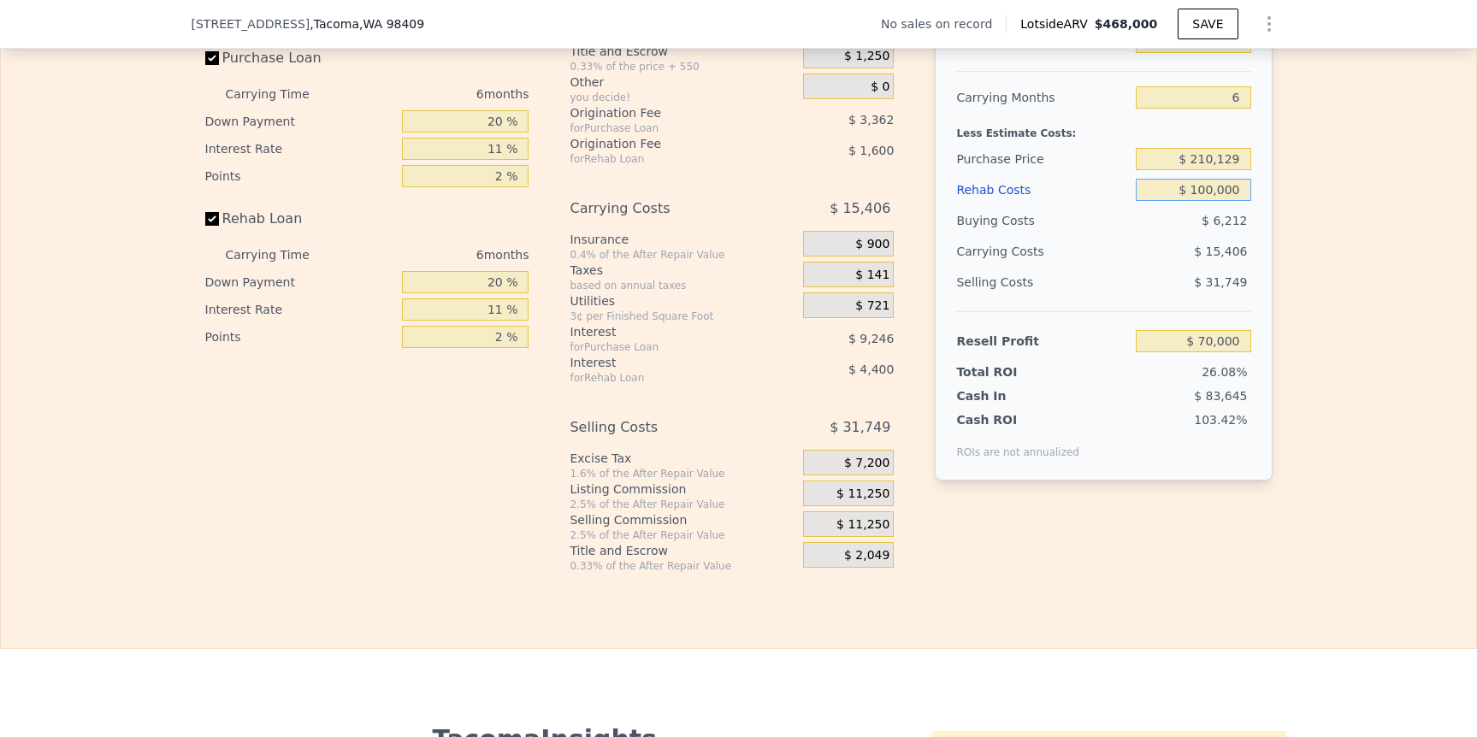
click at [1211, 201] on input "$ 100,000" at bounding box center [1193, 190] width 115 height 22
drag, startPoint x: 1178, startPoint y: 184, endPoint x: 1252, endPoint y: 185, distance: 74.4
click at [1252, 185] on div "After Repair Value $ 450,000 Carrying Months 6 Less Estimate Costs: Purchase Pr…" at bounding box center [1103, 243] width 337 height 476
type input "$ 250,000"
click at [1230, 201] on input "$ 100,000" at bounding box center [1193, 190] width 115 height 22
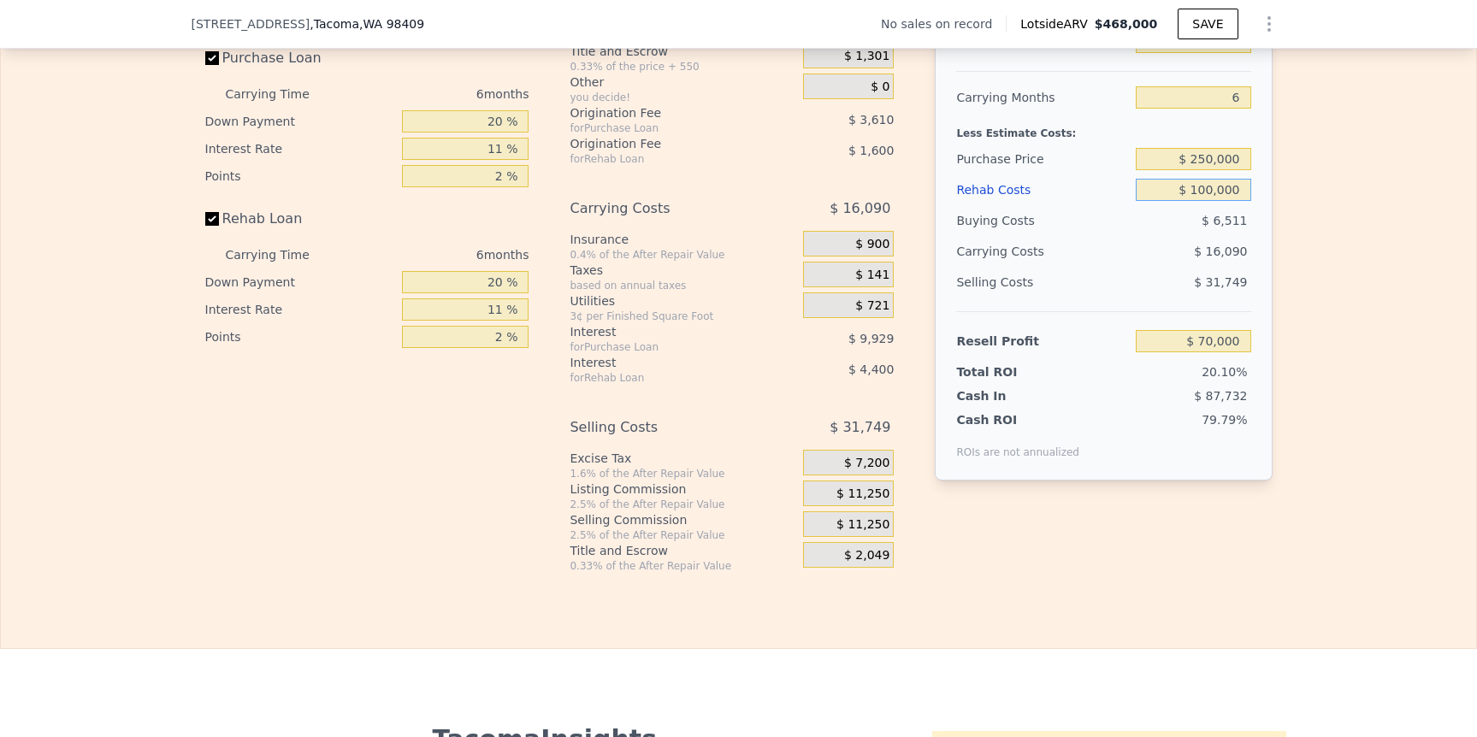
type input "$ 44,110"
type input "$ 468,000"
type input "5"
type input "$ 0"
type input "$ 30,003"
